Goal: Entertainment & Leisure: Consume media (video, audio)

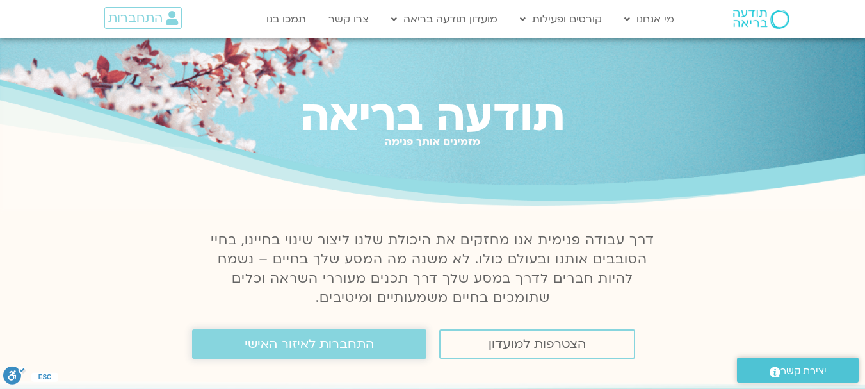
click at [302, 346] on span "התחברות לאיזור האישי" at bounding box center [309, 344] width 129 height 14
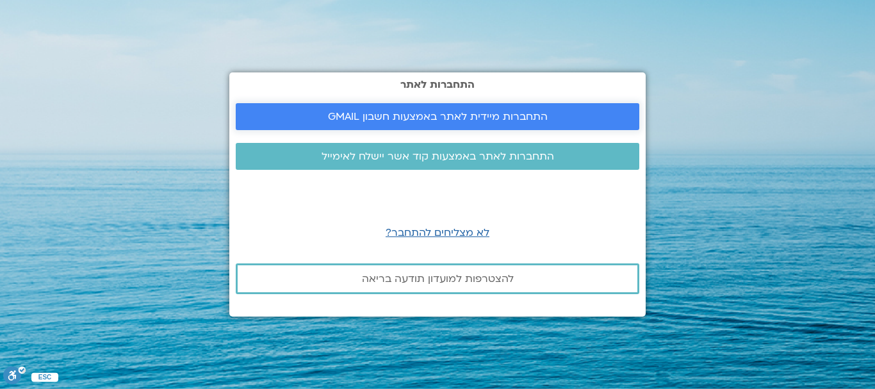
click at [457, 116] on span "התחברות מיידית לאתר באמצעות חשבון GMAIL" at bounding box center [438, 117] width 220 height 12
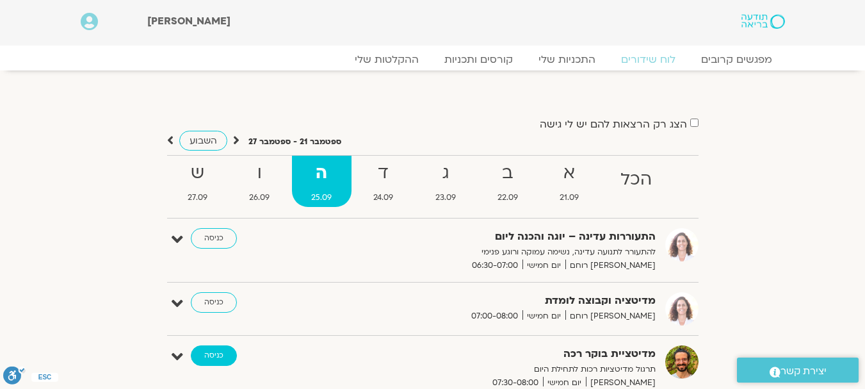
click at [199, 359] on link "כניסה" at bounding box center [214, 355] width 46 height 20
click at [174, 358] on icon at bounding box center [178, 357] width 12 height 18
click at [396, 61] on link "ההקלטות שלי" at bounding box center [387, 59] width 108 height 15
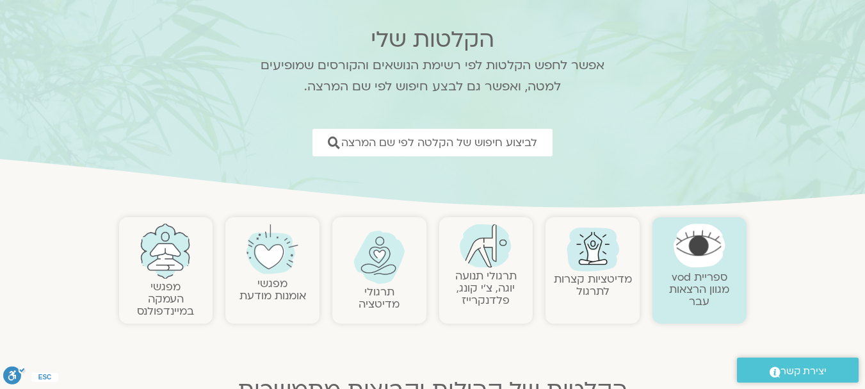
scroll to position [77, 0]
click at [586, 274] on link "מדיטציות קצרות לתרגול" at bounding box center [593, 283] width 78 height 27
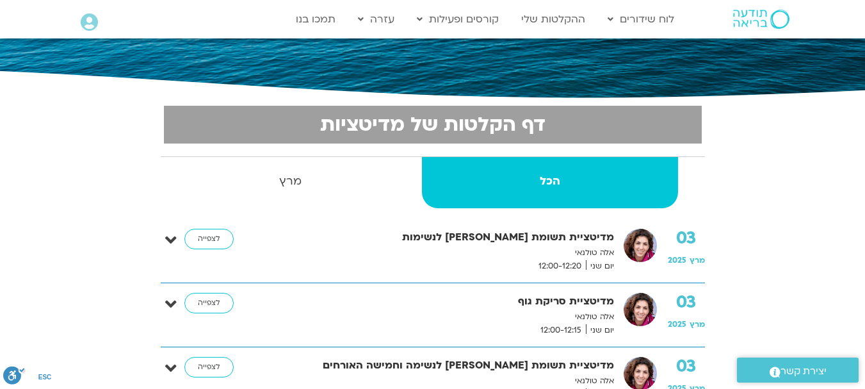
scroll to position [231, 0]
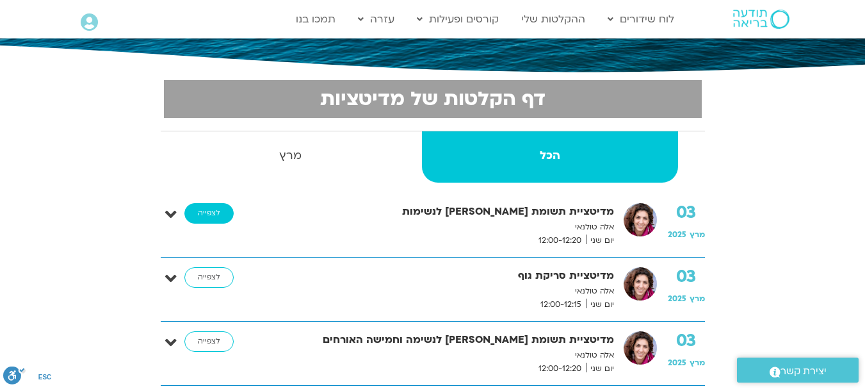
click at [209, 216] on link "לצפייה" at bounding box center [208, 213] width 49 height 20
